Goal: Task Accomplishment & Management: Manage account settings

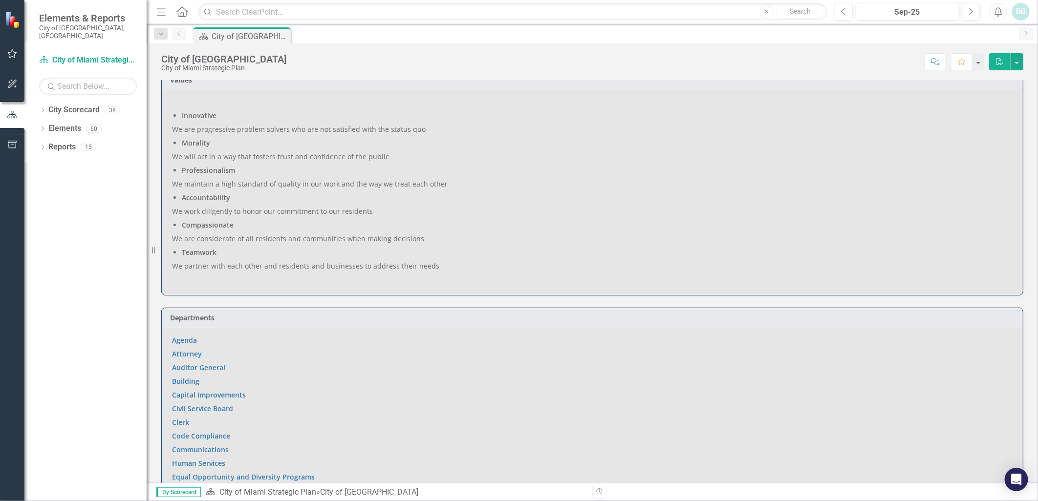
scroll to position [543, 0]
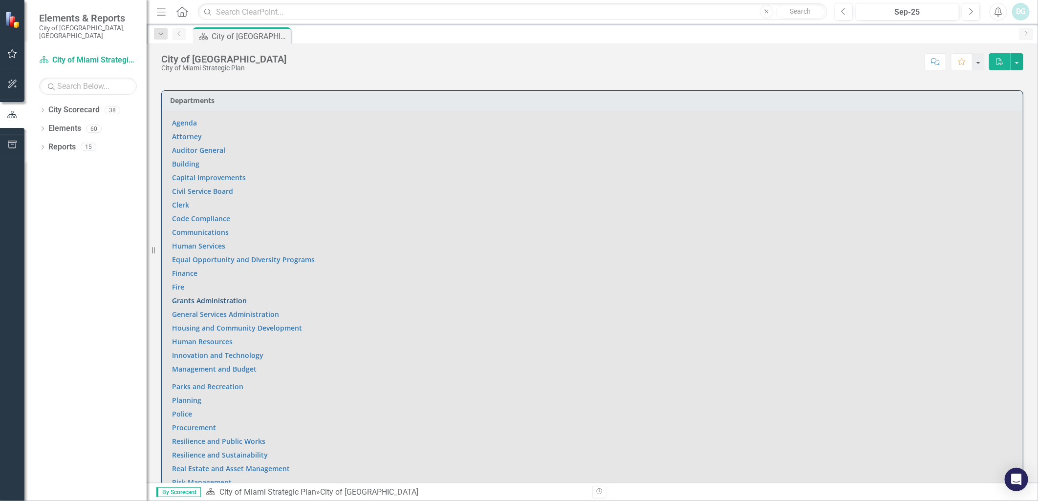
click at [199, 297] on link "Grants Administration" at bounding box center [209, 300] width 75 height 9
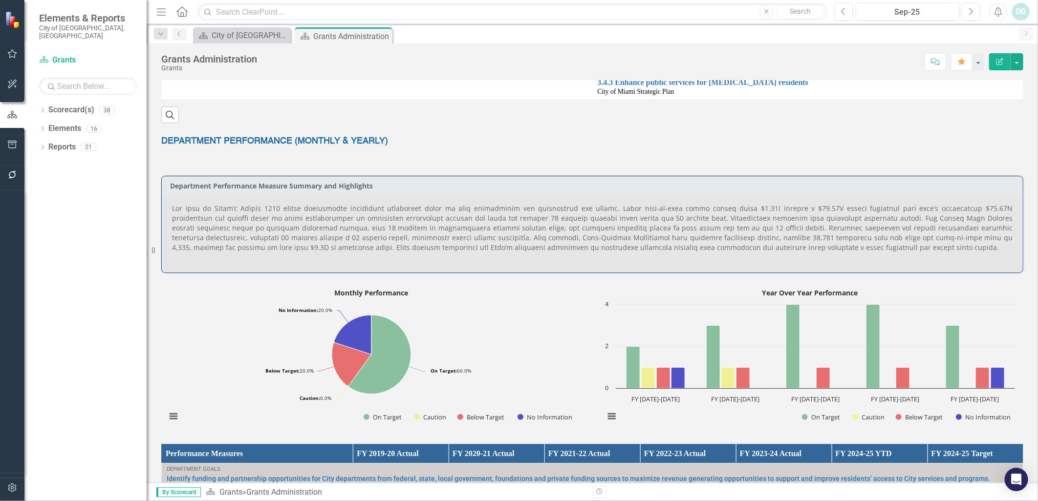
scroll to position [651, 0]
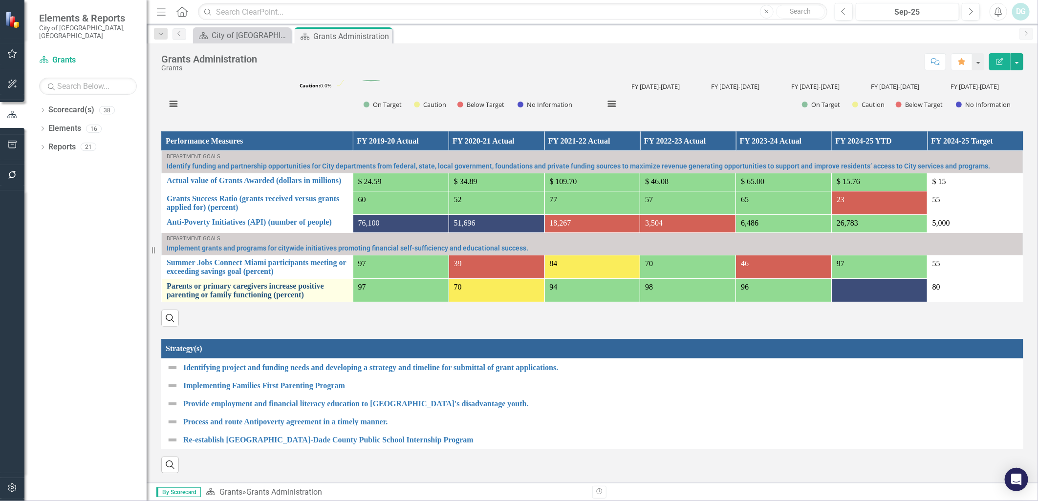
click at [277, 282] on link "Parents or primary caregivers increase positive parenting or family functioning…" at bounding box center [257, 290] width 181 height 17
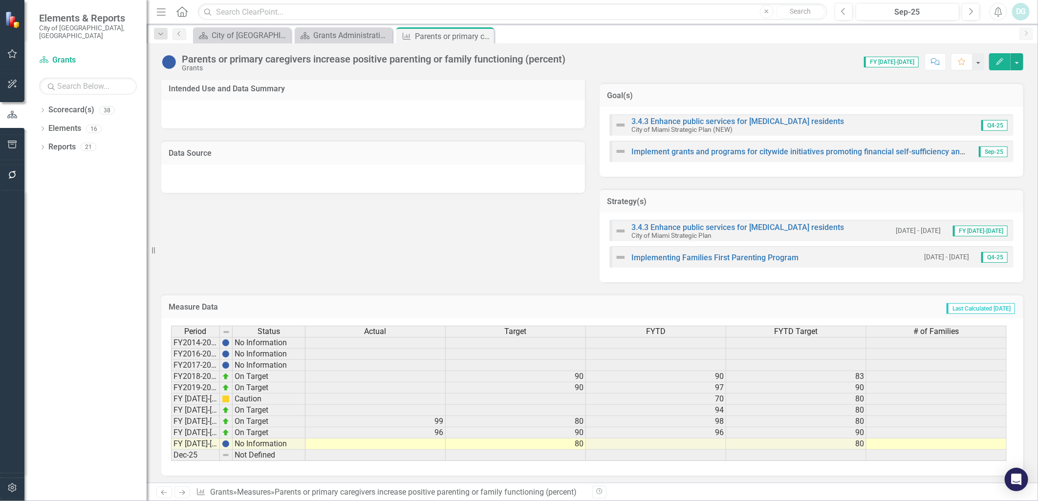
scroll to position [341, 0]
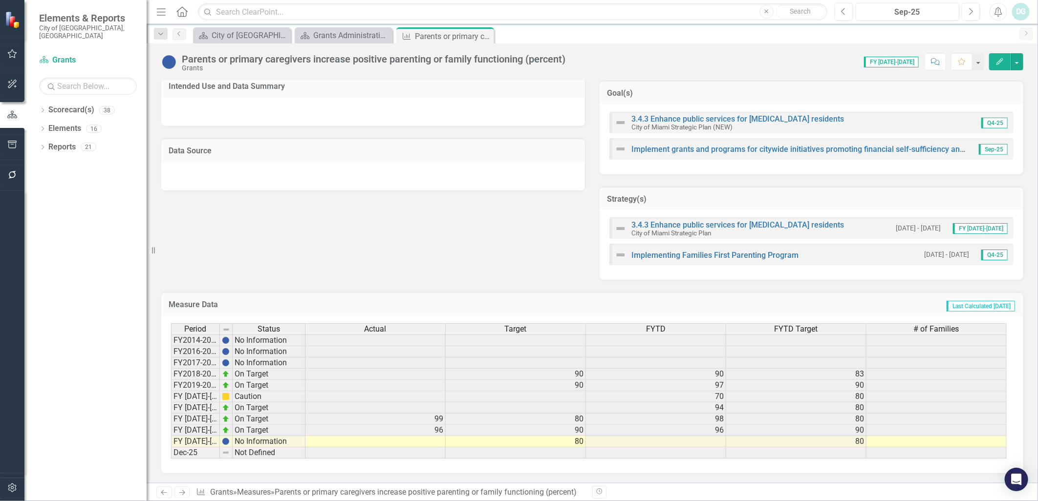
click at [431, 436] on td at bounding box center [375, 441] width 140 height 11
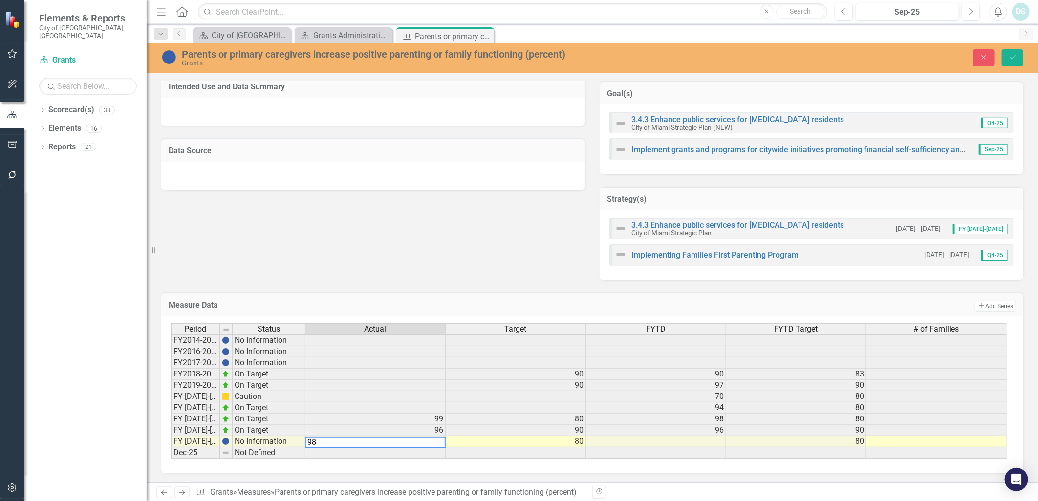
scroll to position [342, 0]
type textarea "98"
click at [1015, 56] on icon "Save" at bounding box center [1012, 57] width 9 height 7
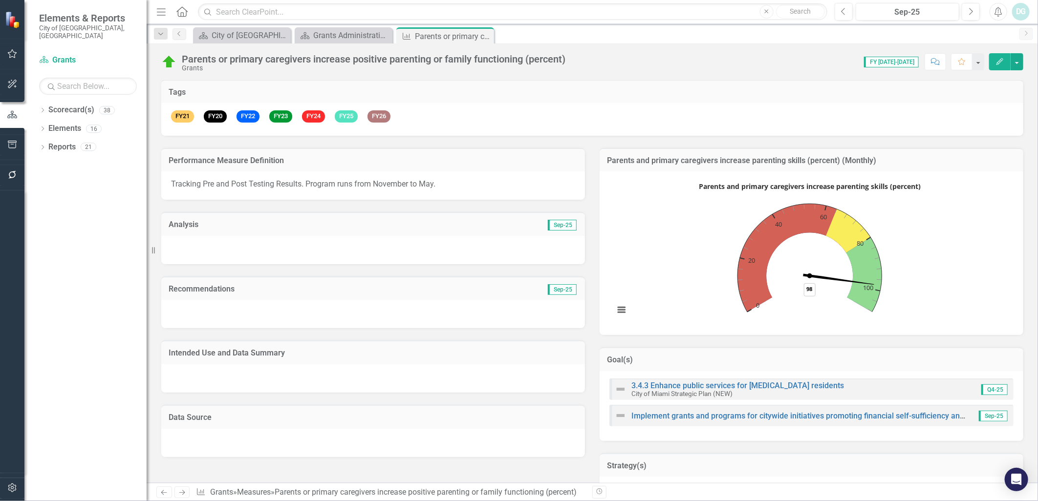
scroll to position [0, 0]
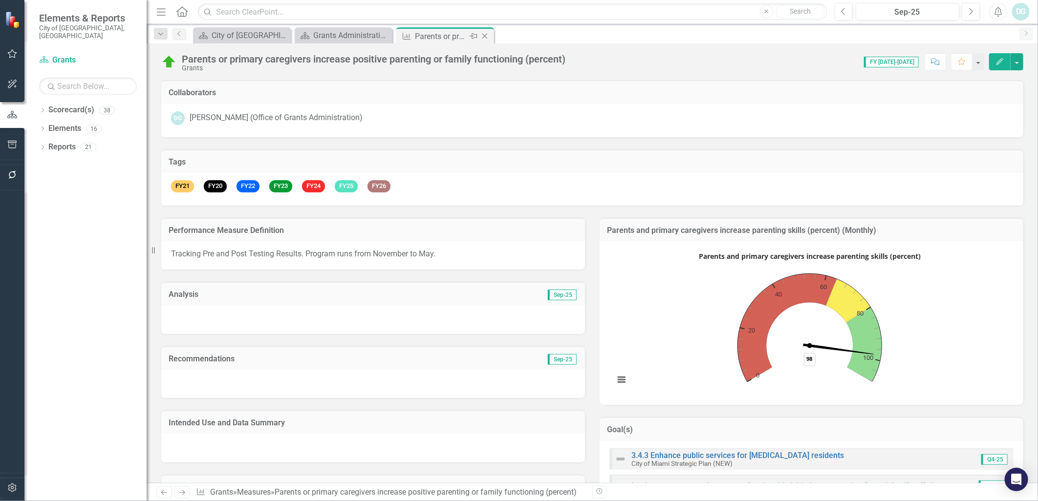
click at [489, 35] on icon "Close" at bounding box center [485, 36] width 10 height 8
